Goal: Task Accomplishment & Management: Use online tool/utility

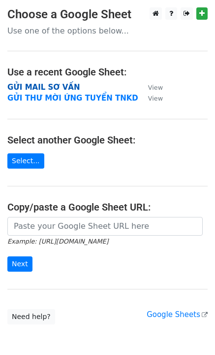
click at [65, 87] on strong "GỬI MAIL SƠ VẤN" at bounding box center [43, 87] width 72 height 9
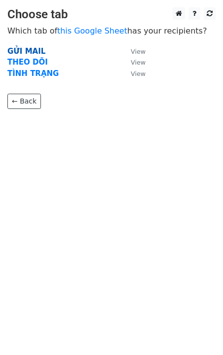
click at [30, 47] on strong "GỬI MAIL" at bounding box center [26, 51] width 38 height 9
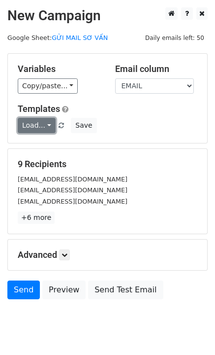
click at [43, 119] on link "Load..." at bounding box center [37, 125] width 38 height 15
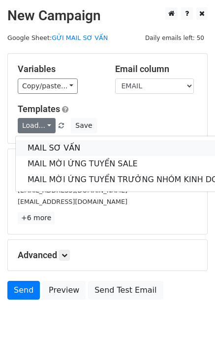
click at [55, 144] on link "MAIL SƠ VẤN" at bounding box center [131, 148] width 231 height 16
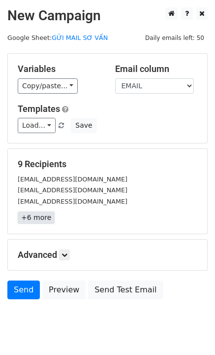
click at [45, 213] on link "+6 more" at bounding box center [36, 218] width 37 height 12
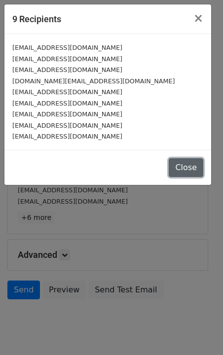
drag, startPoint x: 194, startPoint y: 167, endPoint x: 18, endPoint y: 184, distance: 176.8
click at [194, 167] on button "Close" at bounding box center [186, 167] width 35 height 19
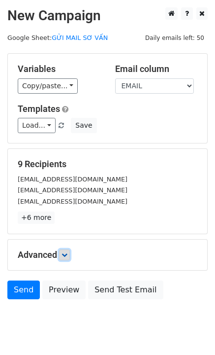
click at [68, 254] on icon at bounding box center [65, 255] width 6 height 6
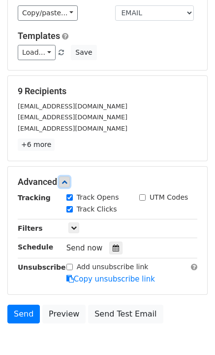
scroll to position [99, 0]
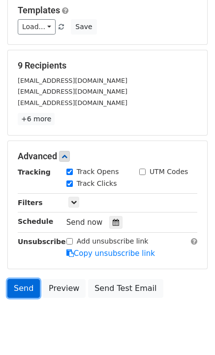
click at [23, 289] on link "Send" at bounding box center [23, 288] width 33 height 19
